Goal: Information Seeking & Learning: Learn about a topic

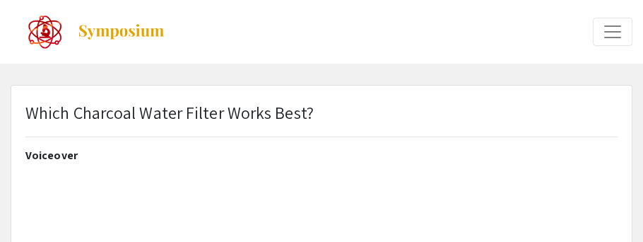
select select "custom"
type input "0"
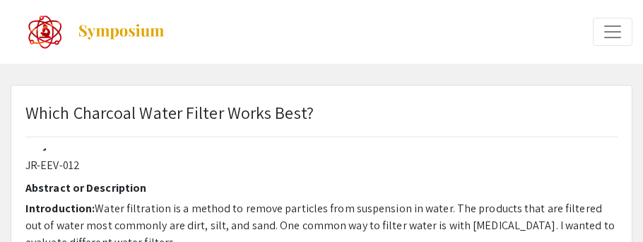
scroll to position [387, 0]
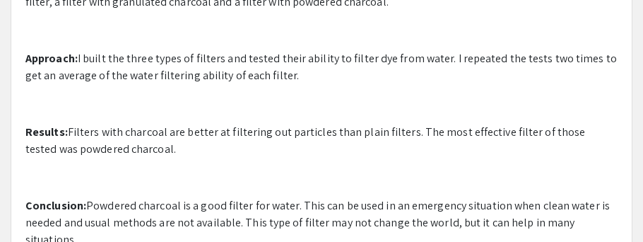
select select "auto"
type input "1"
select select "auto"
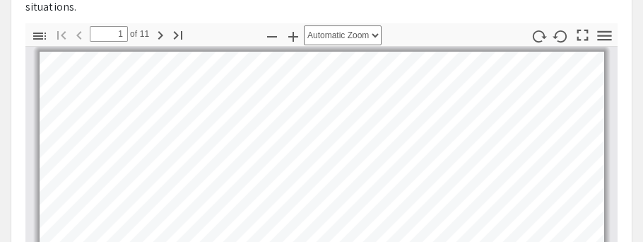
scroll to position [621, 0]
click at [336, 37] on select "Automatic Zoom Actual Size Page Fit Page Width 50% 100% 125% 150% 200% 300% 400…" at bounding box center [343, 34] width 78 height 20
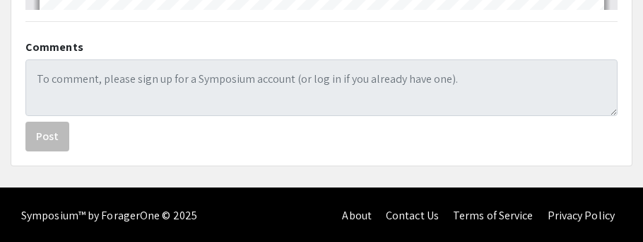
scroll to position [1607, 0]
type input "7"
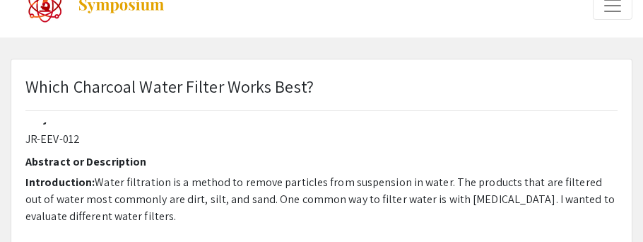
scroll to position [28, 0]
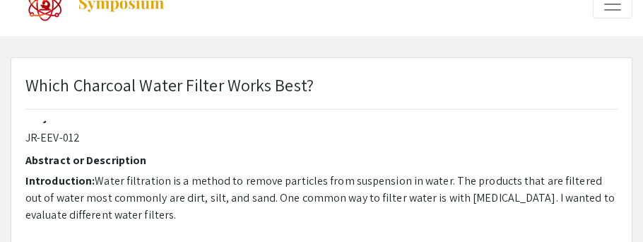
click at [134, 193] on p "Introduction: Water filtration is a method to remove particles from suspension …" at bounding box center [321, 197] width 592 height 51
click at [132, 192] on p "Introduction: Water filtration is a method to remove particles from suspension …" at bounding box center [321, 197] width 592 height 51
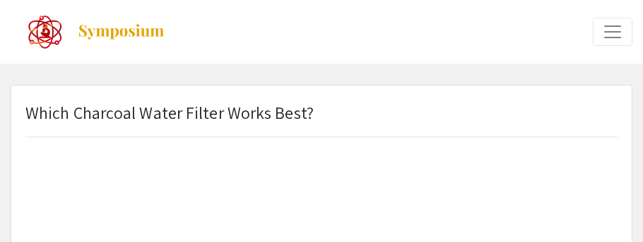
scroll to position [0, 0]
click at [125, 27] on img at bounding box center [121, 31] width 88 height 17
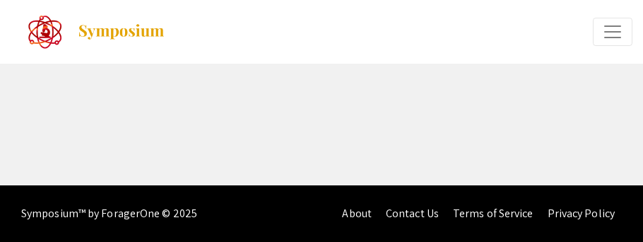
select select "custom"
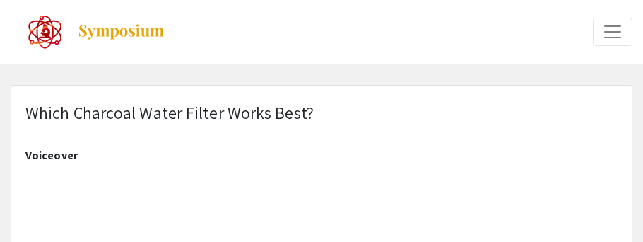
type input "0"
select select "custom"
type input "1"
select select "auto"
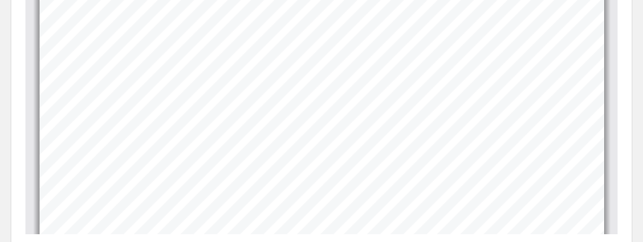
scroll to position [793, 0]
type input "1"
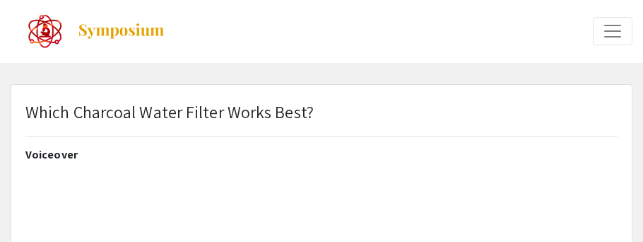
scroll to position [0, 0]
